Goal: Navigation & Orientation: Find specific page/section

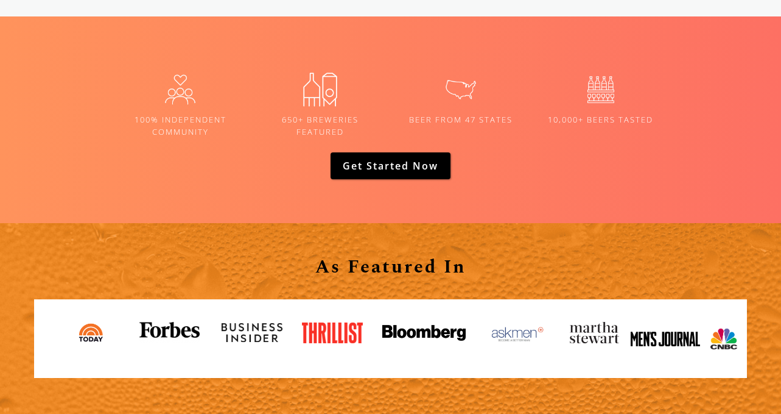
scroll to position [2456, 0]
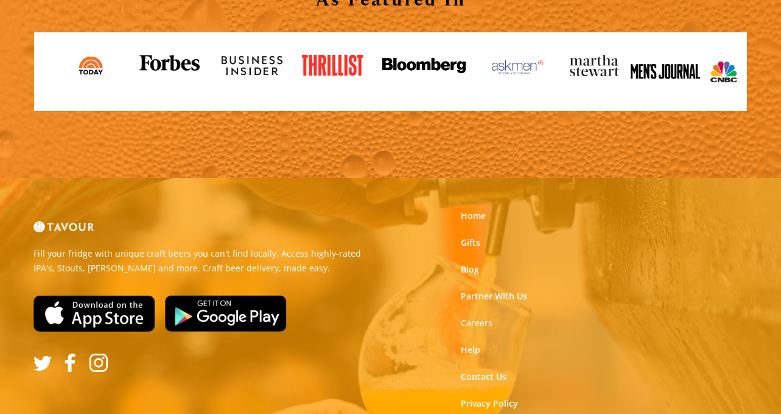
scroll to position [4777, 0]
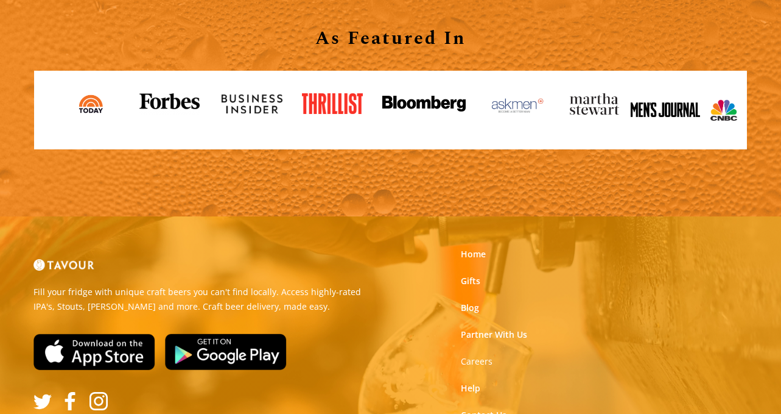
scroll to position [1406, 0]
